Goal: Check status: Check status

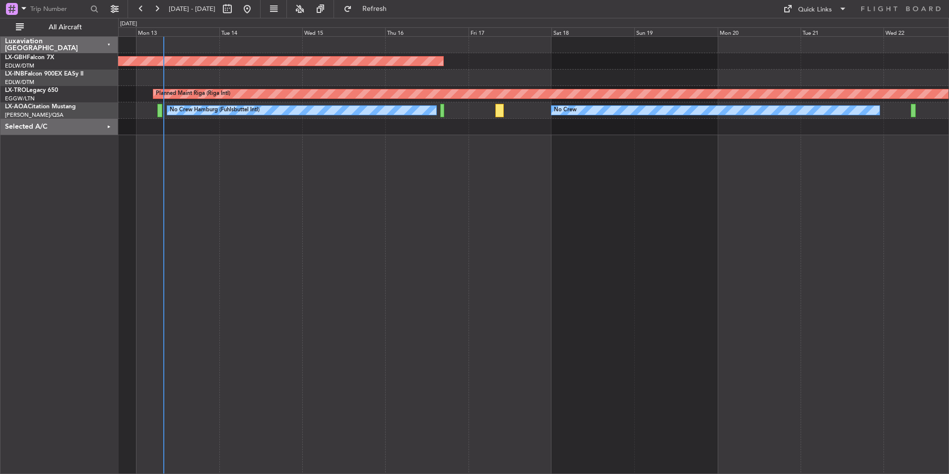
click at [383, 227] on div "Planned Maint Nurnberg Planned Maint [GEOGRAPHIC_DATA] (Riga Intl) A/C Unavaila…" at bounding box center [533, 254] width 831 height 437
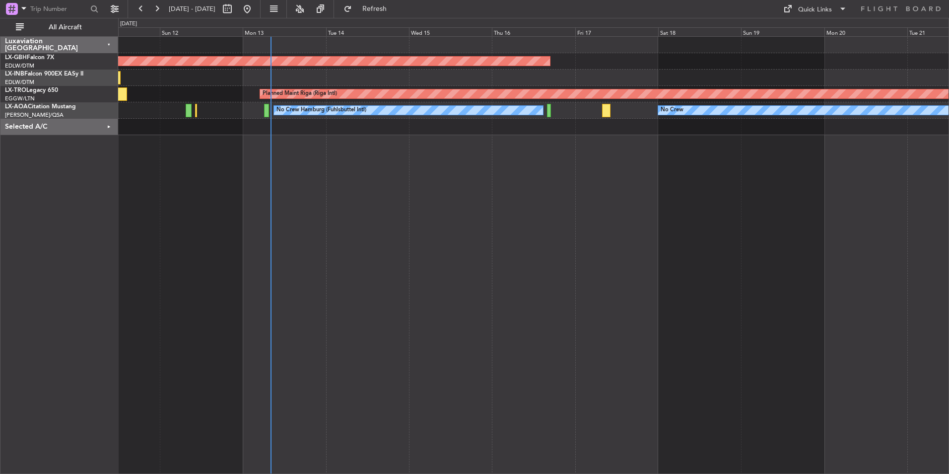
click at [330, 168] on div "Planned Maint Nurnberg Planned Maint [GEOGRAPHIC_DATA] (Riga Intl) A/C Unavaila…" at bounding box center [533, 254] width 831 height 437
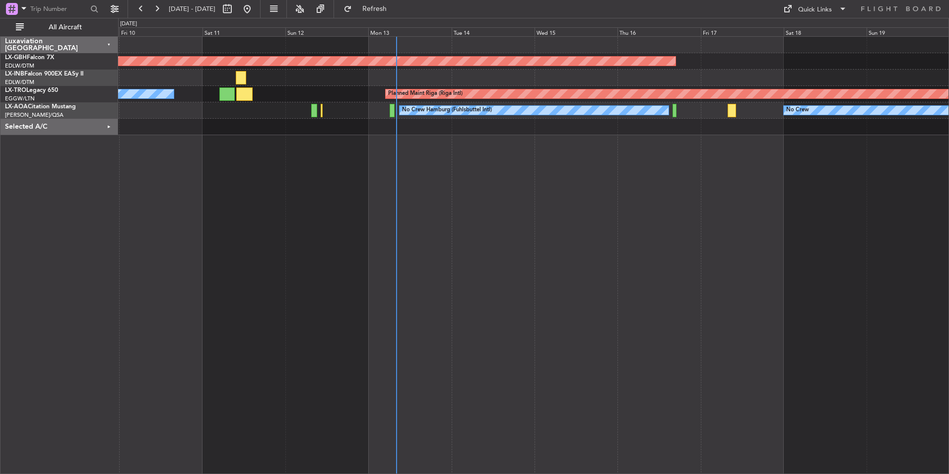
click at [308, 98] on div "Planned Maint Riga (Riga Intl) A/C Unavailable" at bounding box center [533, 94] width 831 height 16
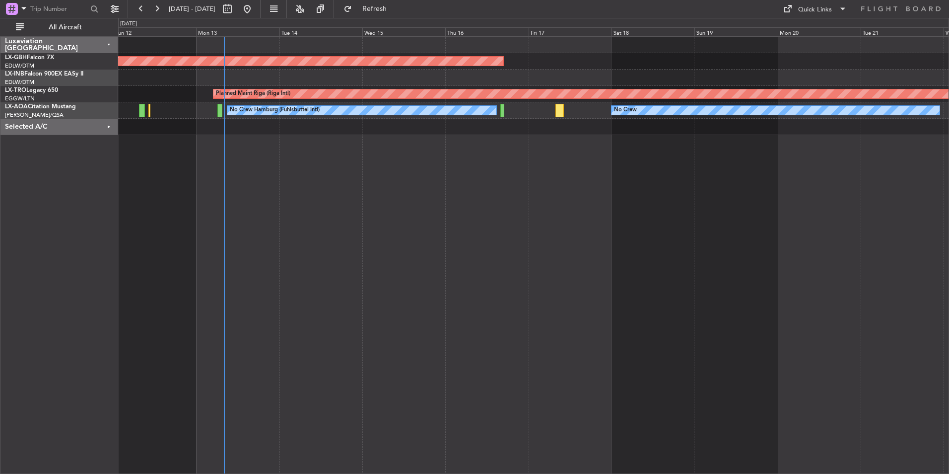
click at [584, 338] on div "Planned Maint Nurnberg Planned Maint [GEOGRAPHIC_DATA] (Riga Intl) A/C Unavaila…" at bounding box center [533, 254] width 831 height 437
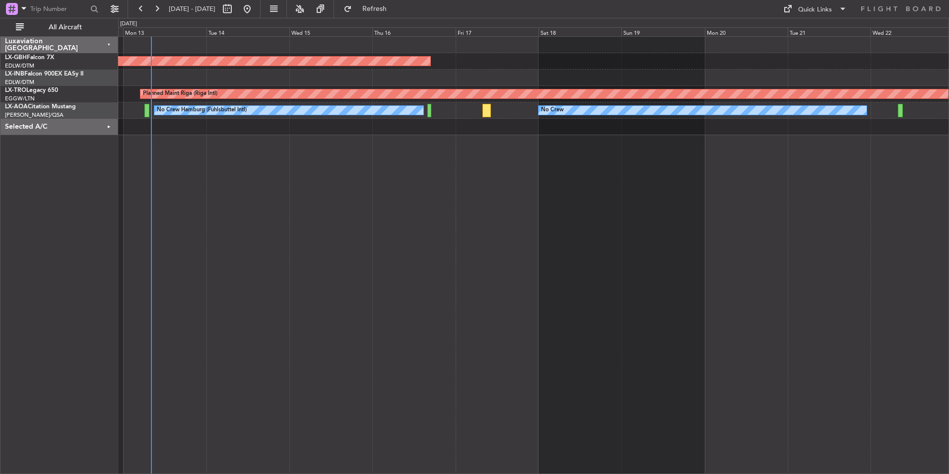
click at [754, 308] on div "Planned Maint Nurnberg Planned Maint [GEOGRAPHIC_DATA] (Riga Intl) A/C Unavaila…" at bounding box center [533, 254] width 831 height 437
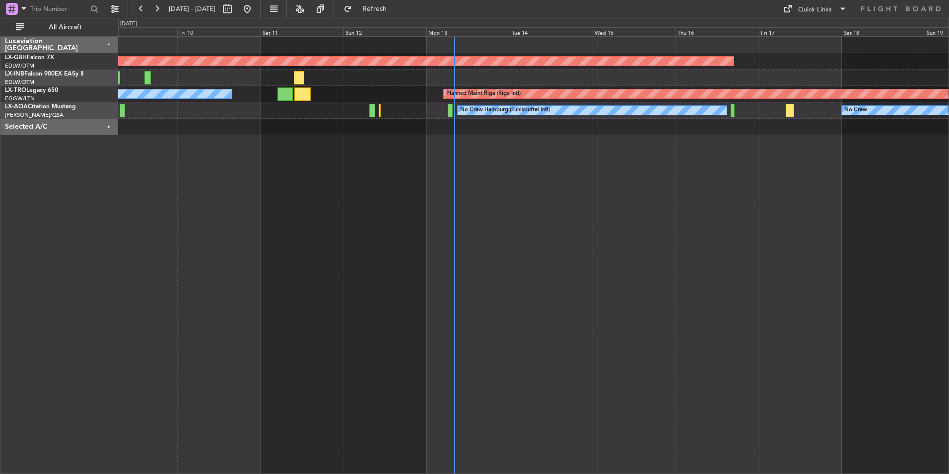
click at [822, 266] on div "Planned Maint Nurnberg Planned Maint [GEOGRAPHIC_DATA] (Riga Intl) A/C Unavaila…" at bounding box center [533, 254] width 831 height 437
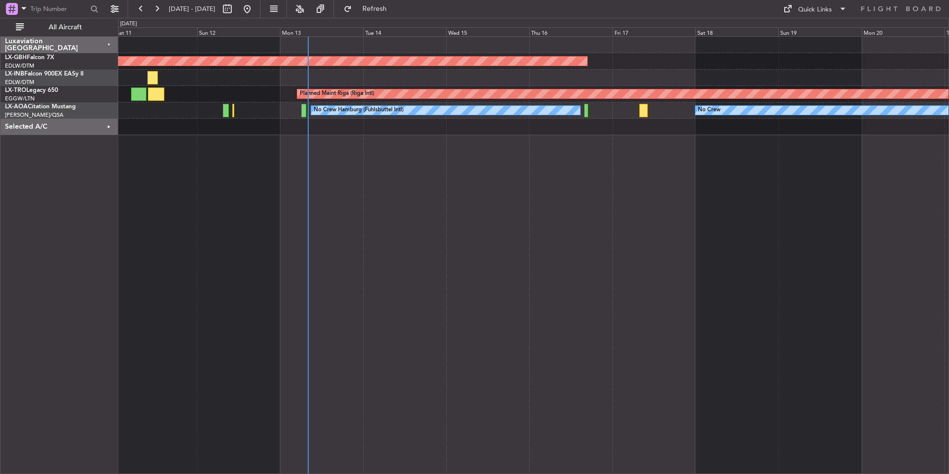
click at [570, 274] on div "Planned Maint Nurnberg Planned Maint [GEOGRAPHIC_DATA] (Riga Intl) A/C Unavaila…" at bounding box center [533, 254] width 831 height 437
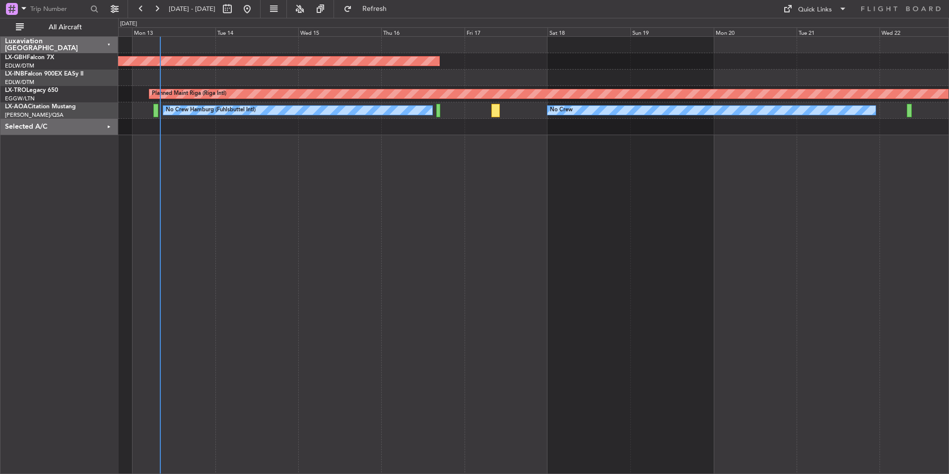
click at [613, 323] on div "Planned Maint Nurnberg Planned Maint [GEOGRAPHIC_DATA] (Riga Intl) A/C Unavaila…" at bounding box center [533, 254] width 831 height 437
